Goal: Information Seeking & Learning: Check status

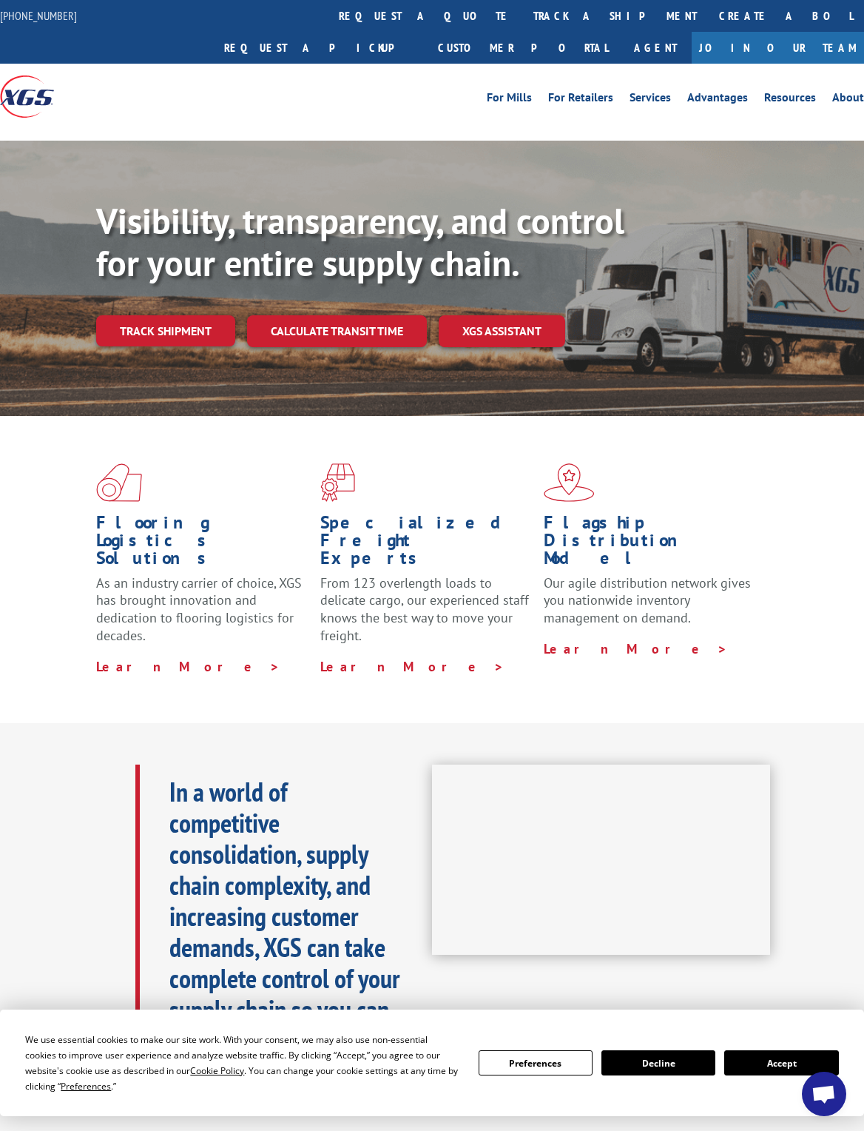
click at [522, 14] on link "track a shipment" at bounding box center [615, 16] width 186 height 32
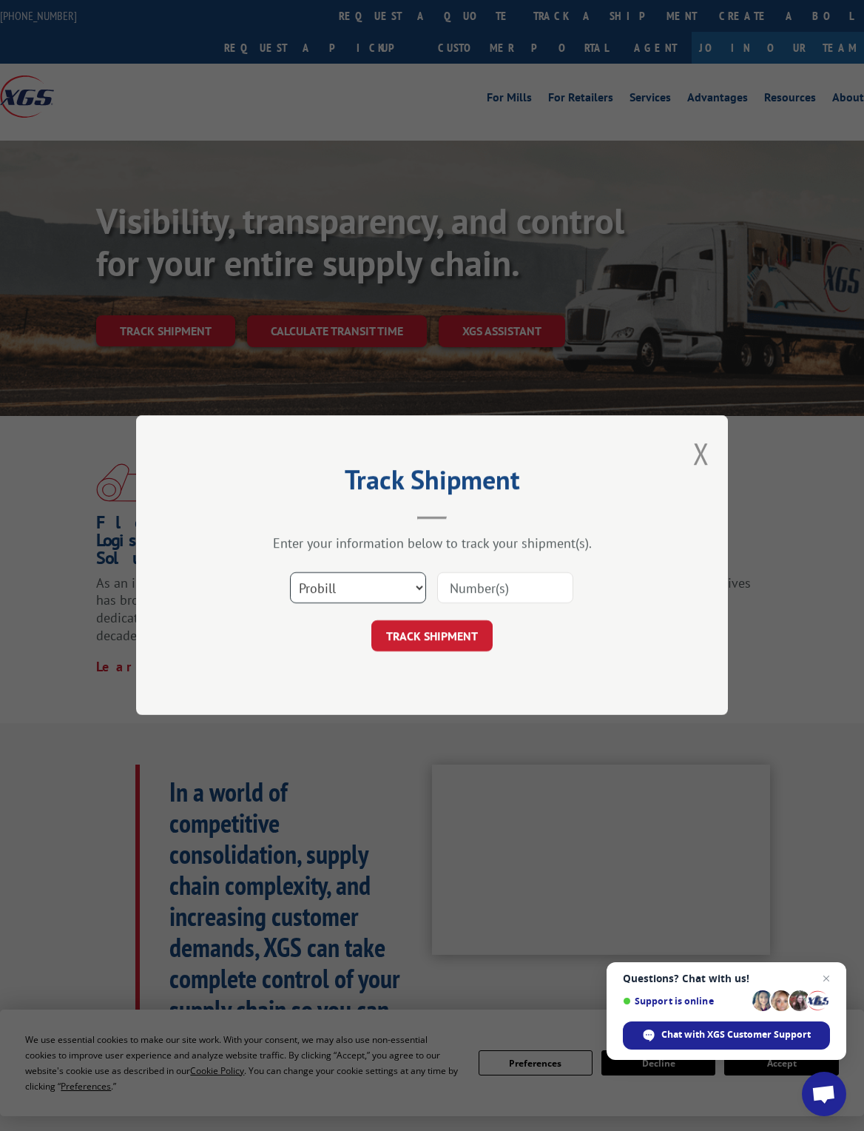
click at [400, 579] on select "Select category... Probill BOL PO" at bounding box center [358, 588] width 136 height 31
select select "bol"
click at [517, 579] on input at bounding box center [505, 588] width 136 height 31
click at [522, 589] on input at bounding box center [505, 588] width 136 height 31
paste input "6200035199"
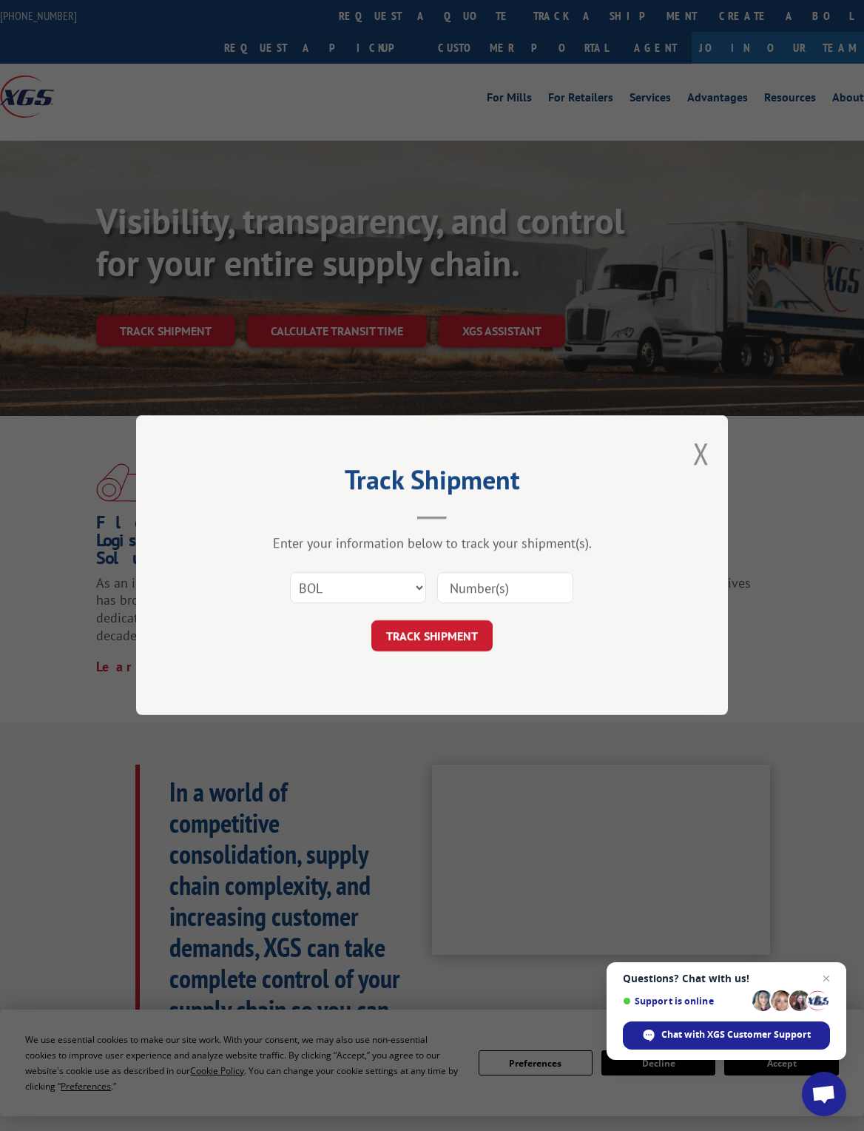
type input "6200035199"
click at [452, 633] on button "TRACK SHIPMENT" at bounding box center [431, 636] width 121 height 31
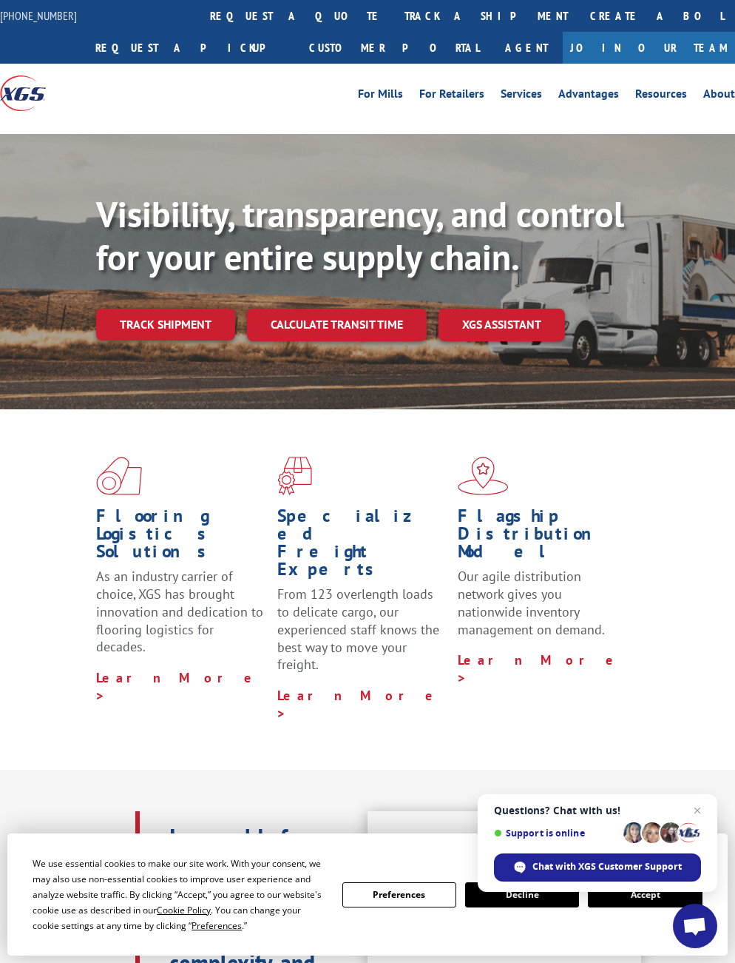
click at [394, 30] on link "track a shipment" at bounding box center [487, 16] width 186 height 32
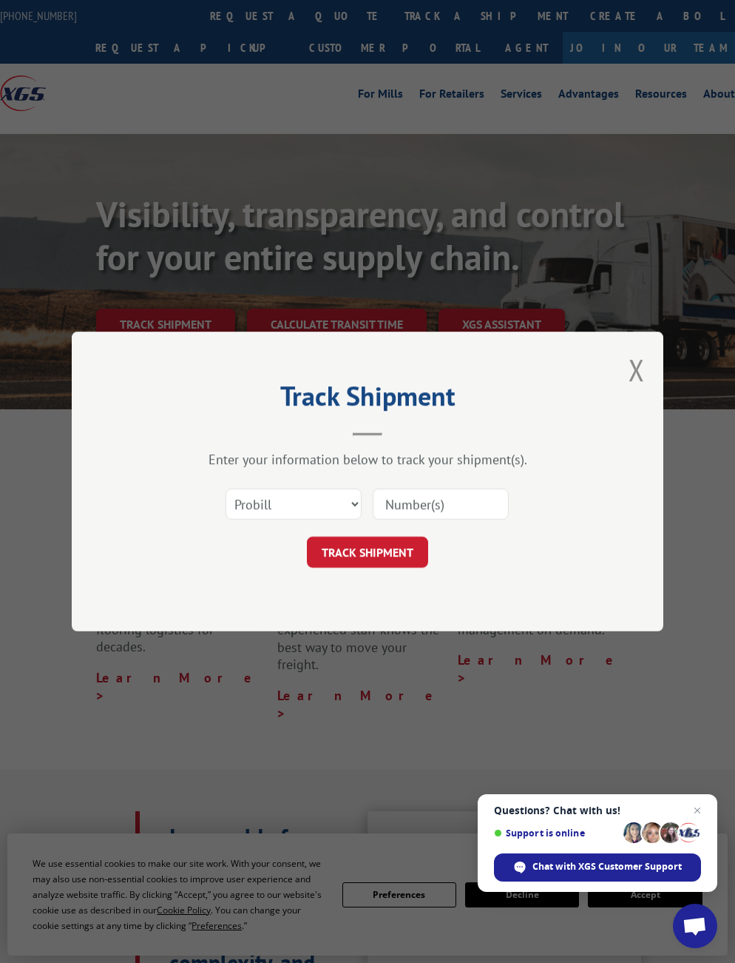
click at [462, 507] on input at bounding box center [441, 503] width 136 height 31
click at [440, 513] on input at bounding box center [441, 503] width 136 height 31
click at [440, 502] on input at bounding box center [441, 503] width 136 height 31
click at [423, 502] on input at bounding box center [441, 503] width 136 height 31
click at [420, 508] on input at bounding box center [441, 503] width 136 height 31
